Goal: Complete application form: Complete application form

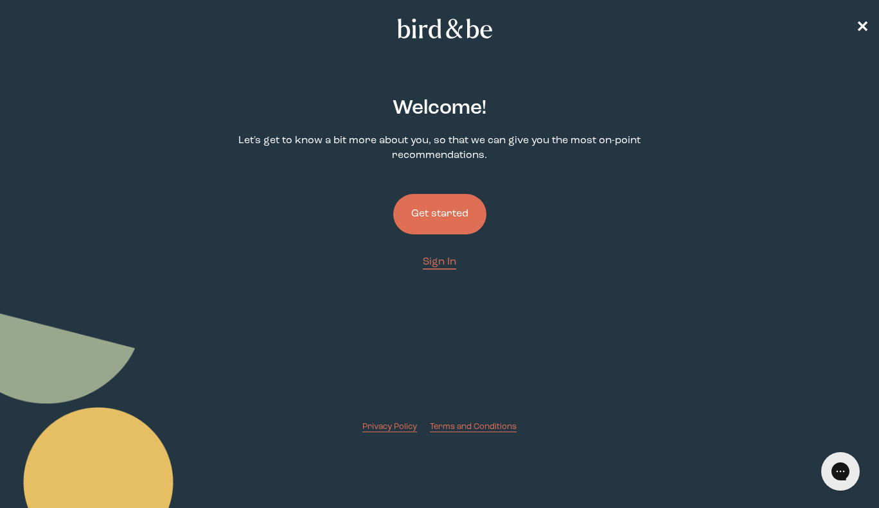
click at [469, 212] on button "Get started" at bounding box center [439, 214] width 93 height 40
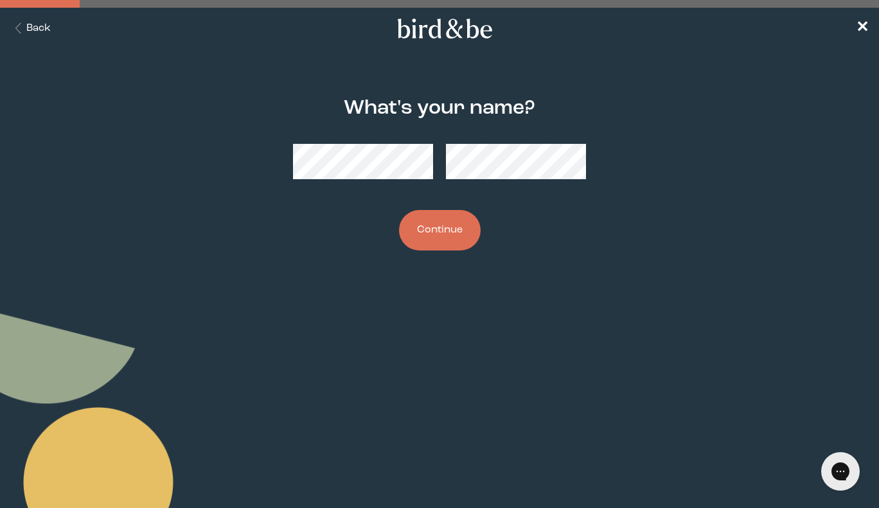
click at [456, 229] on button "Continue" at bounding box center [440, 230] width 82 height 40
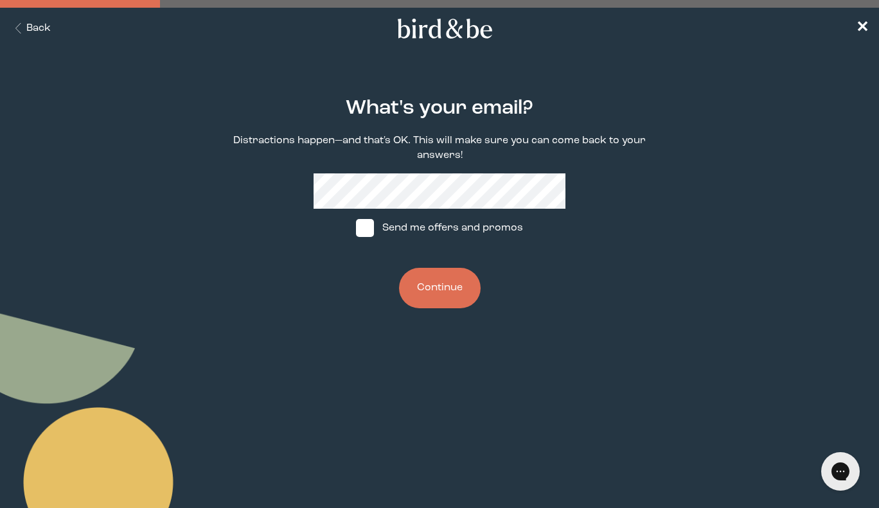
click at [445, 285] on button "Continue" at bounding box center [440, 288] width 82 height 40
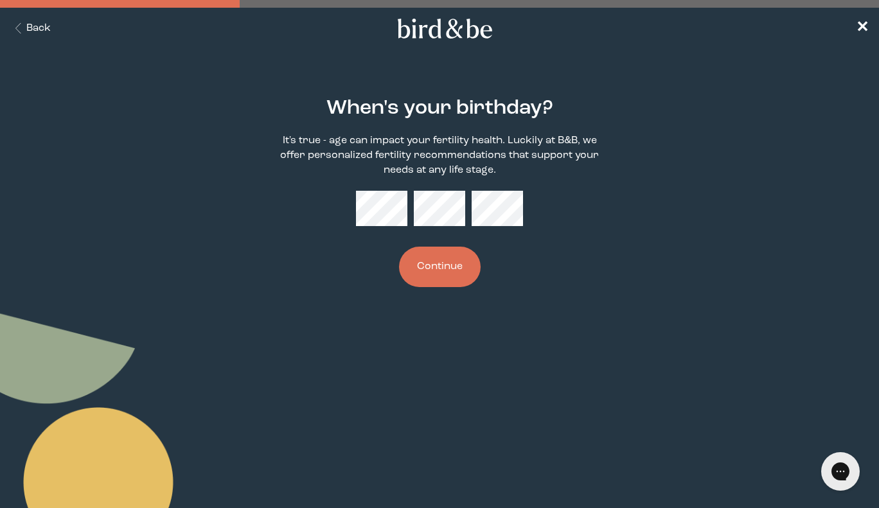
click at [444, 277] on button "Continue" at bounding box center [440, 267] width 82 height 40
click at [459, 267] on button "Continue" at bounding box center [440, 267] width 82 height 40
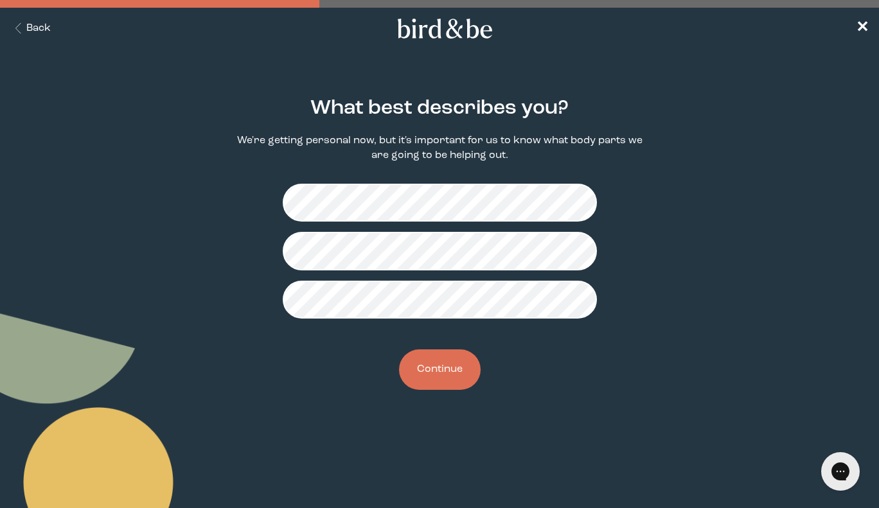
click at [452, 377] on button "Continue" at bounding box center [440, 370] width 82 height 40
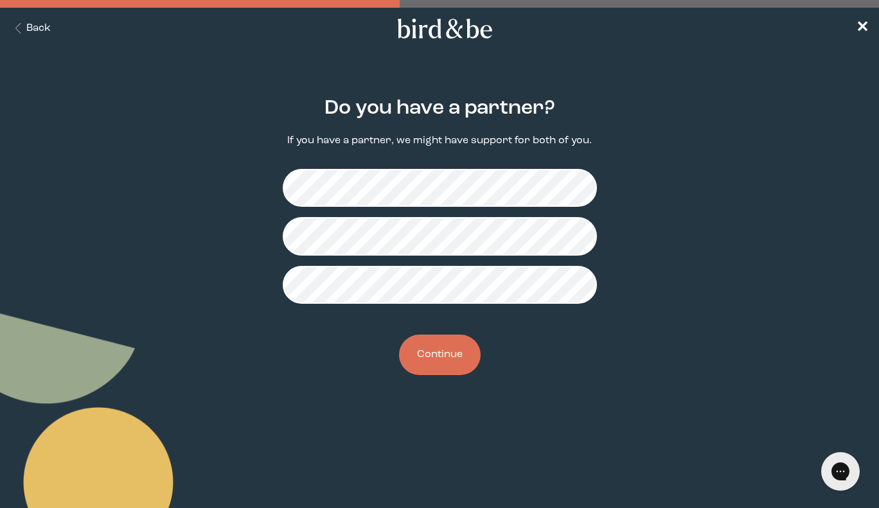
click at [455, 355] on button "Continue" at bounding box center [440, 355] width 82 height 40
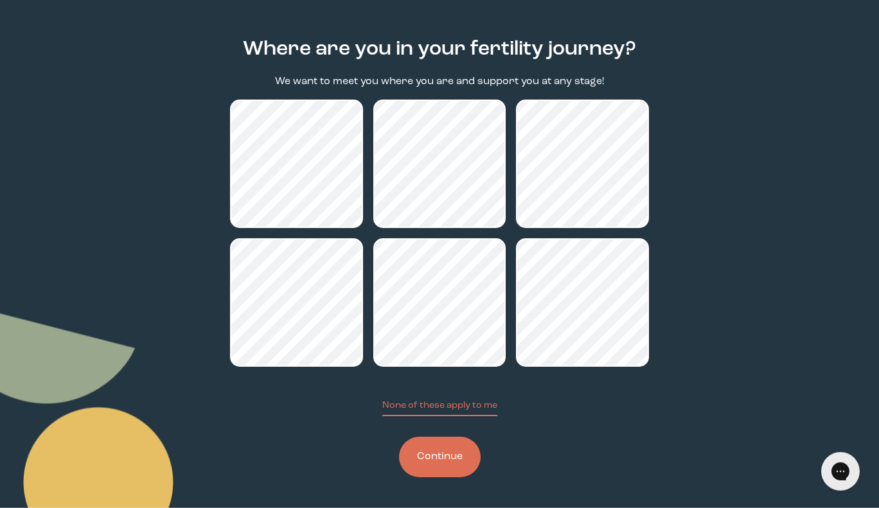
scroll to position [57, 0]
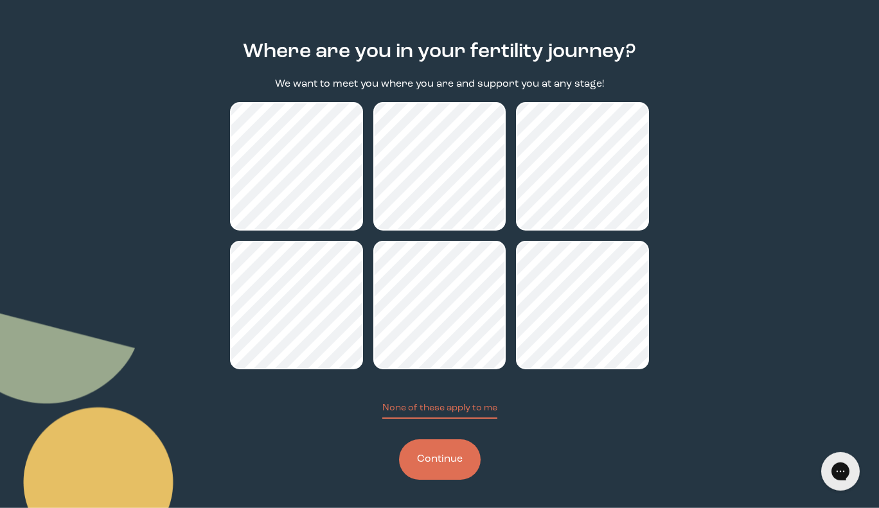
click at [439, 461] on button "Continue" at bounding box center [440, 459] width 82 height 40
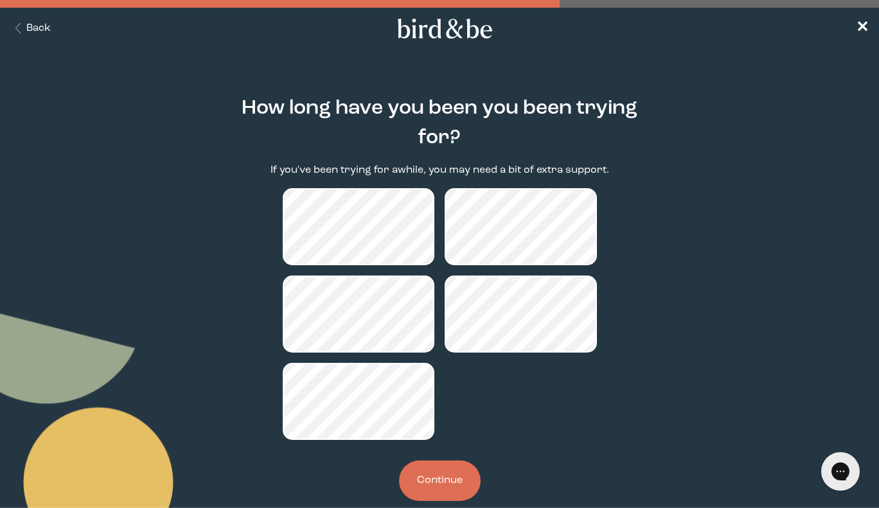
click at [450, 482] on button "Continue" at bounding box center [440, 481] width 82 height 40
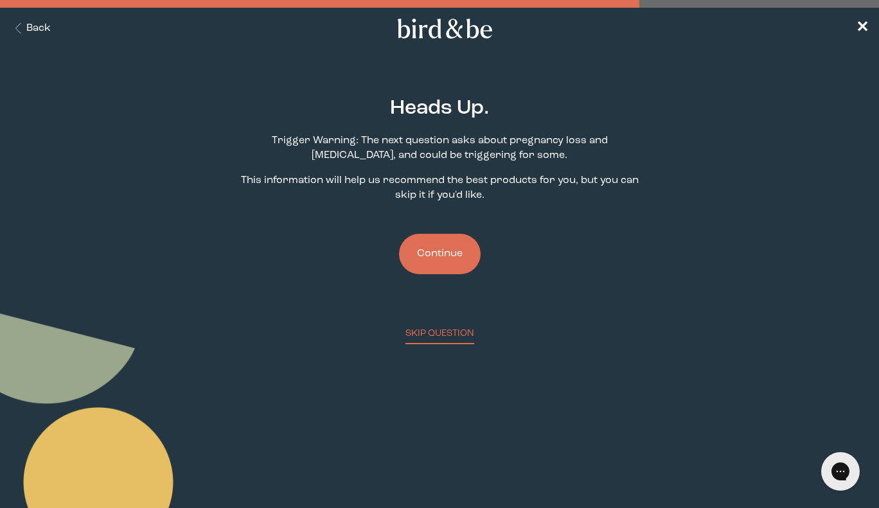
click at [454, 266] on button "Continue" at bounding box center [440, 254] width 82 height 40
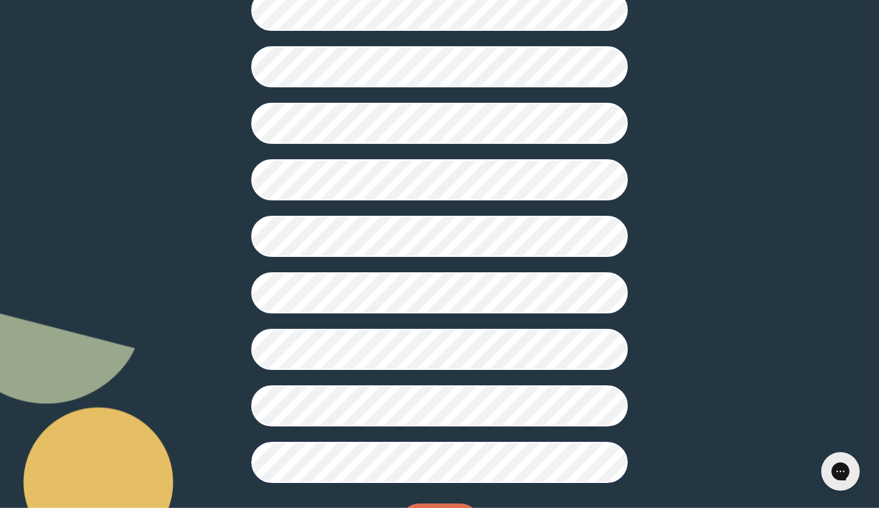
scroll to position [297, 0]
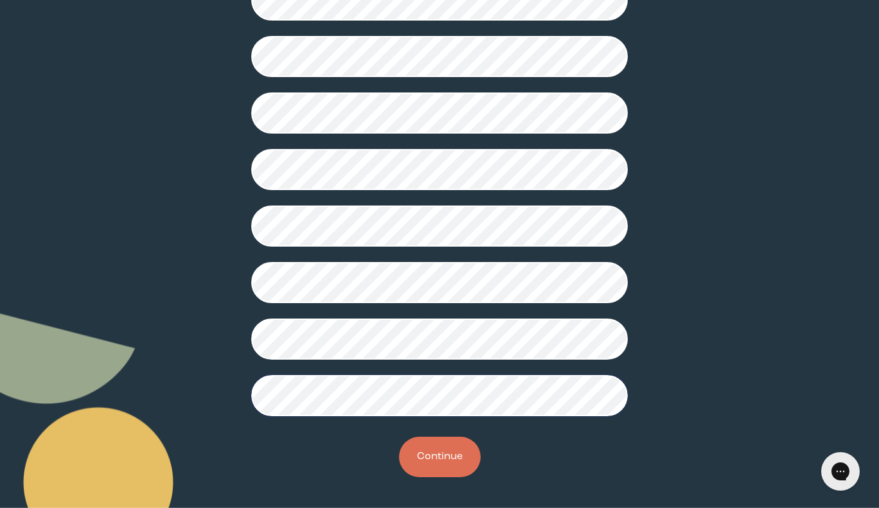
click at [443, 450] on button "Continue" at bounding box center [440, 457] width 82 height 40
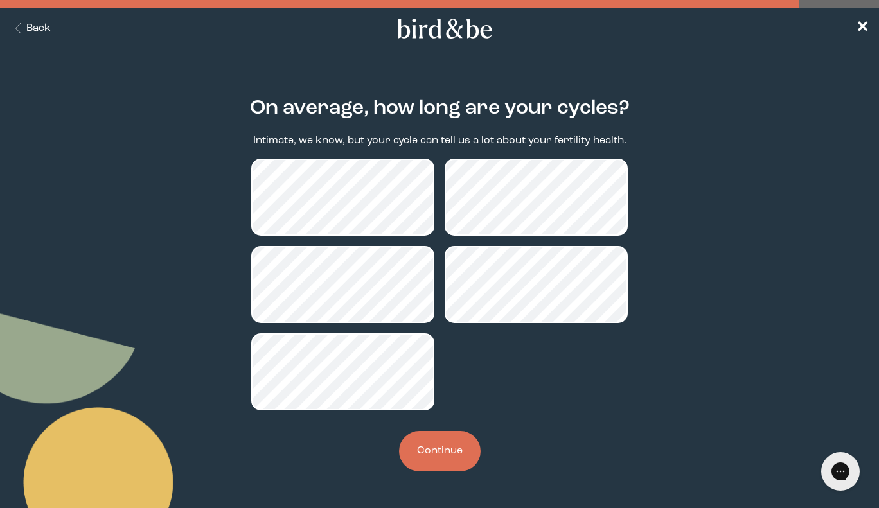
click at [426, 447] on button "Continue" at bounding box center [440, 451] width 82 height 40
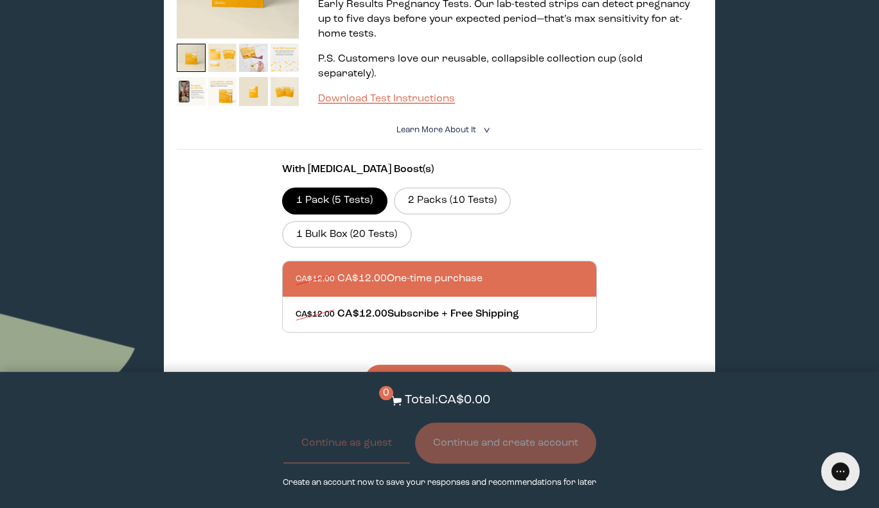
scroll to position [1609, 0]
